Goal: Task Accomplishment & Management: Complete application form

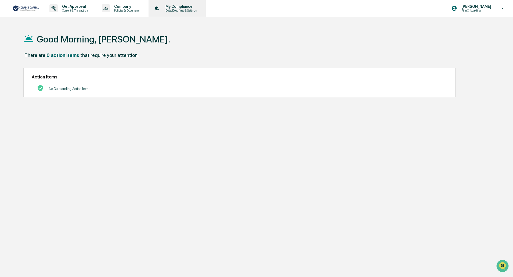
click at [189, 9] on p "Data, Deadlines & Settings" at bounding box center [180, 11] width 38 height 4
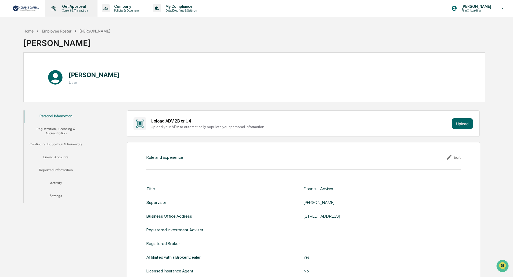
click at [68, 9] on p "Content & Transactions" at bounding box center [74, 11] width 33 height 4
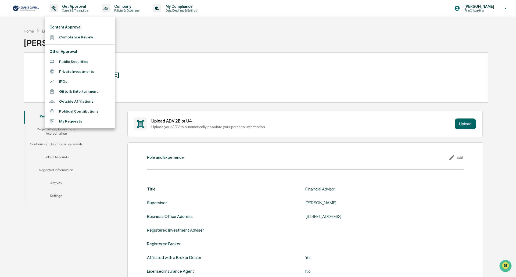
click at [68, 38] on li "Compliance Review" at bounding box center [80, 37] width 70 height 10
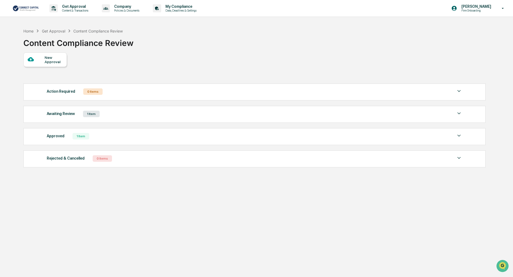
click at [85, 139] on div "1 Item" at bounding box center [81, 136] width 17 height 6
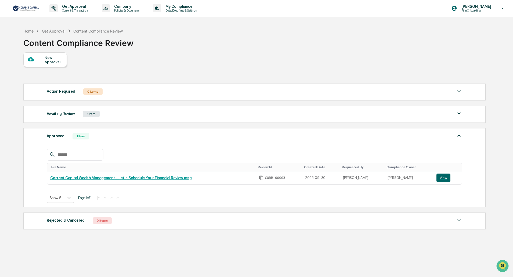
click at [60, 60] on div "New Approval" at bounding box center [54, 59] width 18 height 9
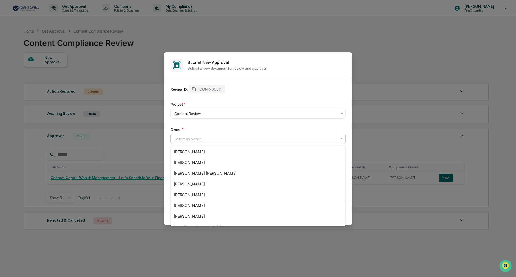
click at [202, 141] on div at bounding box center [255, 138] width 163 height 5
click at [207, 216] on div "[PERSON_NAME]" at bounding box center [258, 216] width 175 height 11
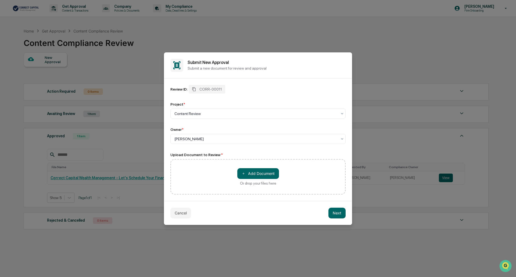
click at [217, 183] on div "＋ Add Document Or drop your files here" at bounding box center [257, 176] width 175 height 35
click at [248, 173] on button "＋ Add Document" at bounding box center [258, 173] width 42 height 11
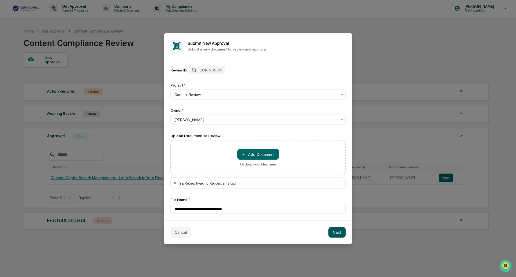
click at [338, 233] on button "Next" at bounding box center [336, 232] width 17 height 11
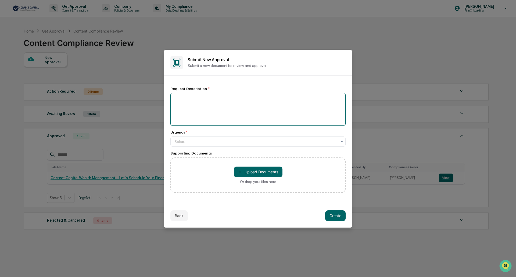
click at [202, 107] on textarea at bounding box center [257, 109] width 175 height 33
drag, startPoint x: 329, startPoint y: 142, endPoint x: 324, endPoint y: 142, distance: 4.9
click at [329, 141] on div at bounding box center [255, 141] width 163 height 5
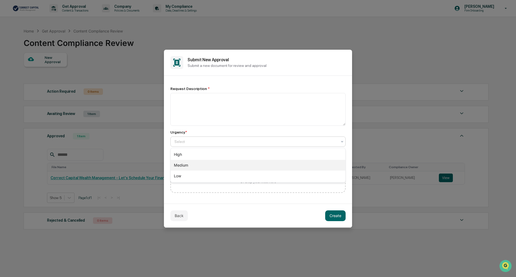
click at [271, 163] on div "Medium" at bounding box center [258, 165] width 175 height 11
click at [278, 144] on div "Medium" at bounding box center [256, 142] width 168 height 8
click at [252, 153] on div "High" at bounding box center [258, 154] width 175 height 11
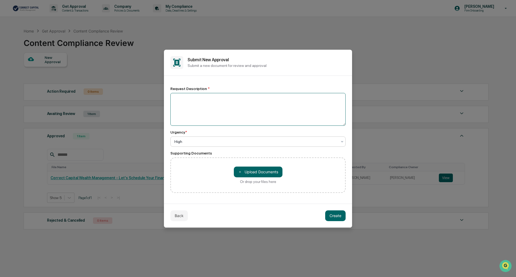
click at [242, 95] on textarea at bounding box center [257, 109] width 175 height 33
type textarea "**********"
click at [296, 218] on div "Back Create" at bounding box center [258, 216] width 188 height 24
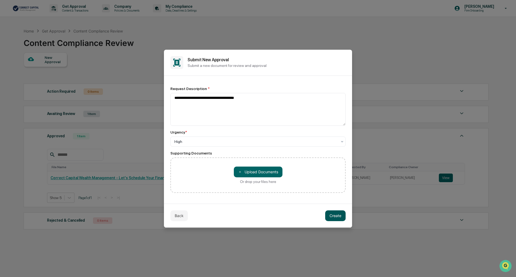
click at [338, 212] on button "Create" at bounding box center [335, 215] width 20 height 11
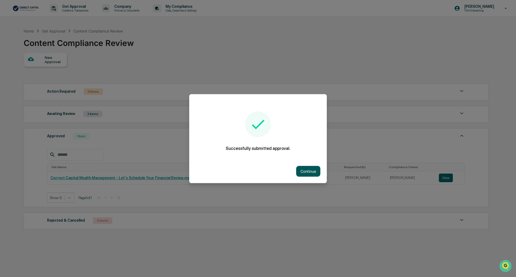
click at [305, 171] on button "Continue" at bounding box center [308, 171] width 24 height 11
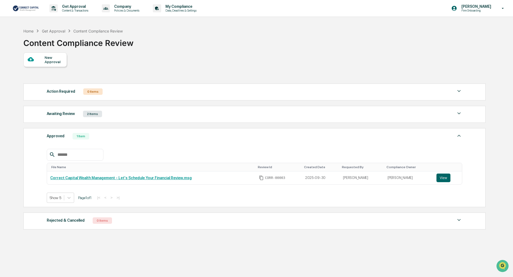
click at [94, 113] on div "2 Items" at bounding box center [92, 114] width 19 height 6
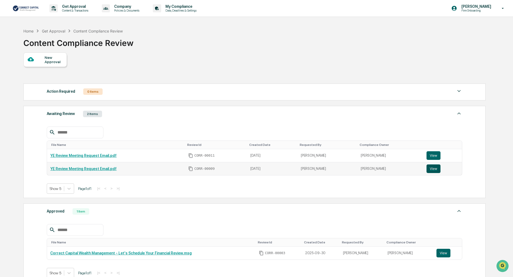
click at [432, 169] on button "View" at bounding box center [434, 168] width 14 height 9
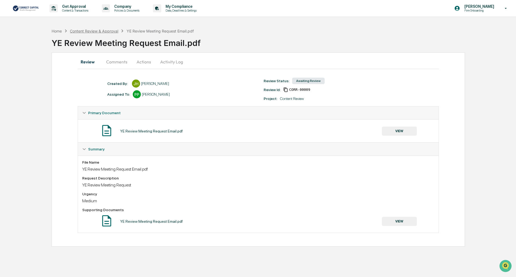
click at [104, 30] on div "Content Review & Approval" at bounding box center [94, 31] width 48 height 5
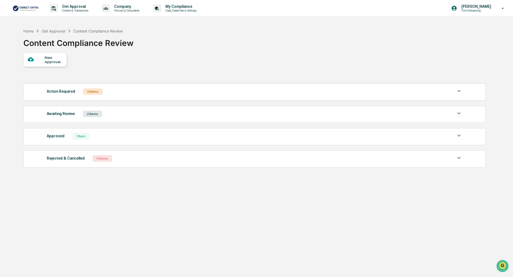
click at [115, 115] on div "Awaiting Review 2 Items" at bounding box center [255, 114] width 416 height 8
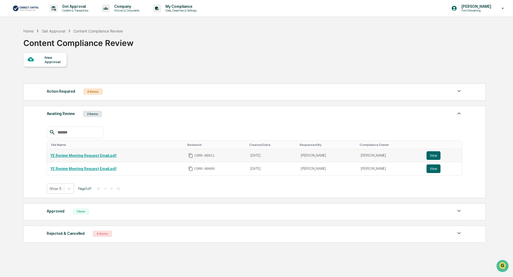
click at [90, 156] on link "YE Review Meeting Request Email.pdf" at bounding box center [83, 155] width 66 height 4
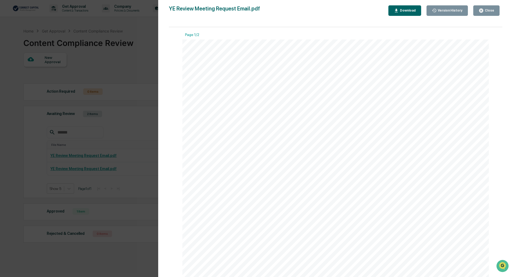
click at [484, 12] on icon "button" at bounding box center [482, 11] width 4 height 4
